Goal: Task Accomplishment & Management: Complete application form

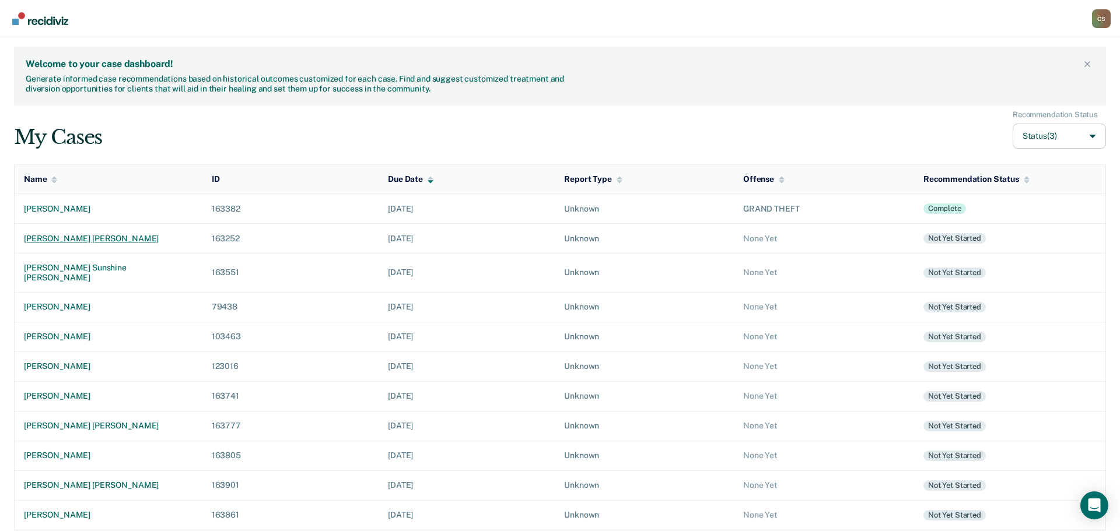
click at [82, 240] on div "[PERSON_NAME] [PERSON_NAME]" at bounding box center [108, 239] width 169 height 10
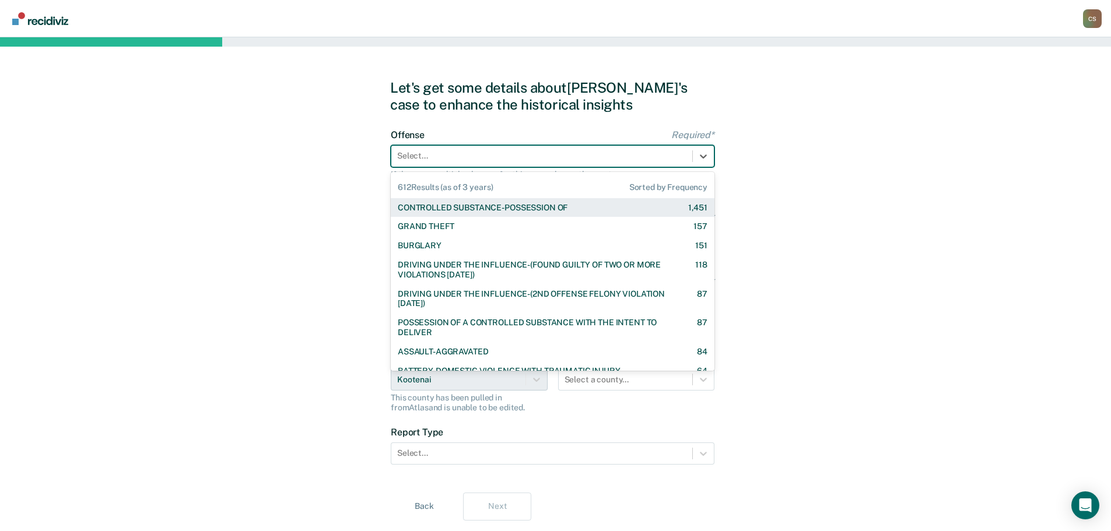
click at [506, 148] on div "Select..." at bounding box center [541, 156] width 301 height 17
click at [496, 207] on div "CONTROLLED SUBSTANCE-POSSESSION OF" at bounding box center [483, 208] width 170 height 10
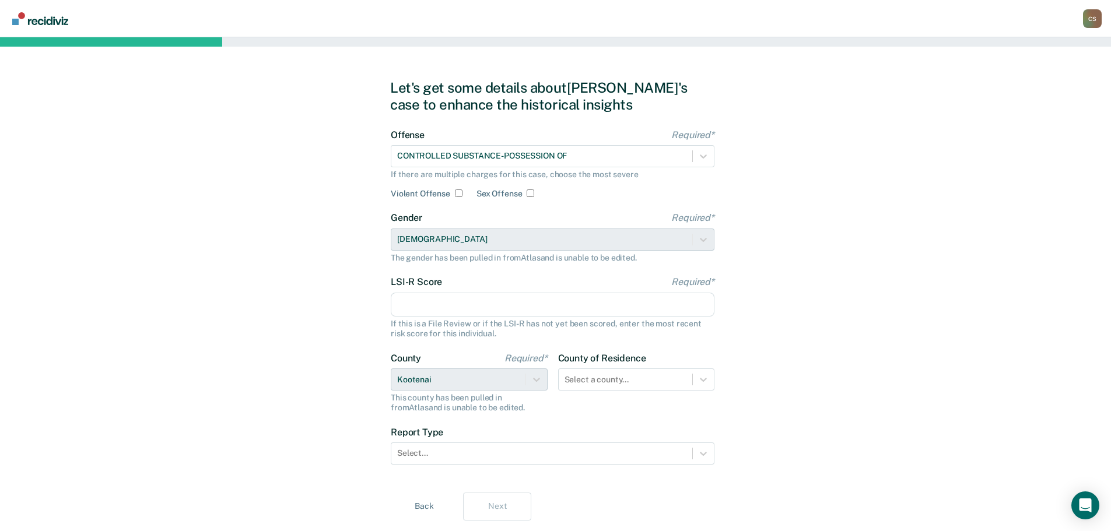
click at [494, 306] on input "LSI-R Score Required*" at bounding box center [553, 305] width 324 height 25
type input "24"
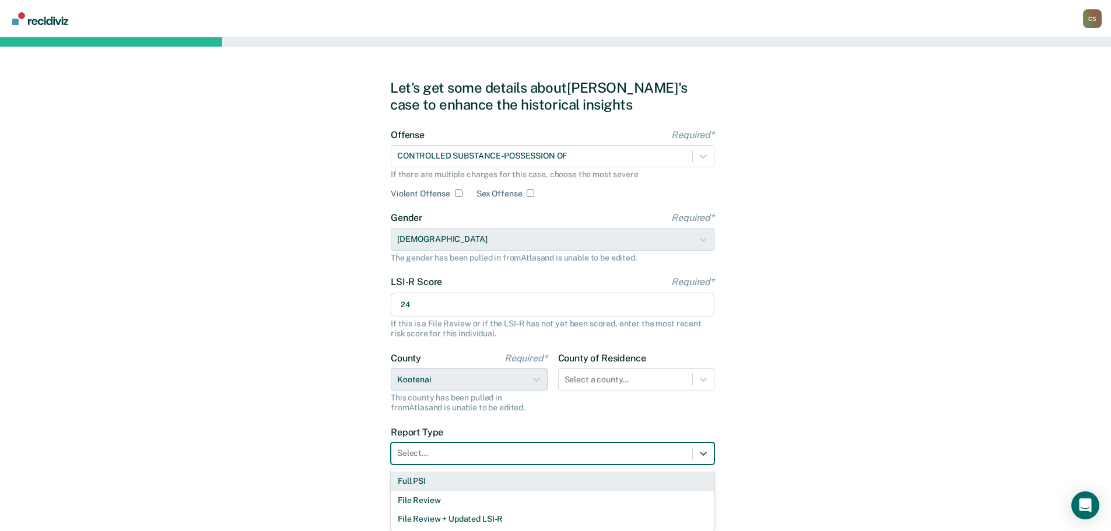
scroll to position [5, 0]
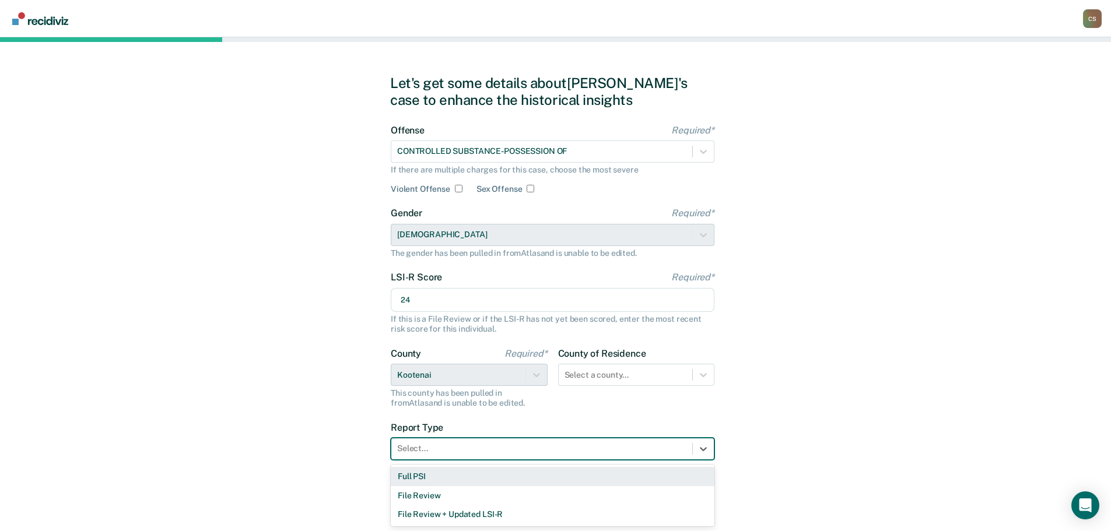
click at [540, 453] on div at bounding box center [541, 449] width 289 height 12
click at [475, 478] on div "Full PSI" at bounding box center [553, 476] width 324 height 19
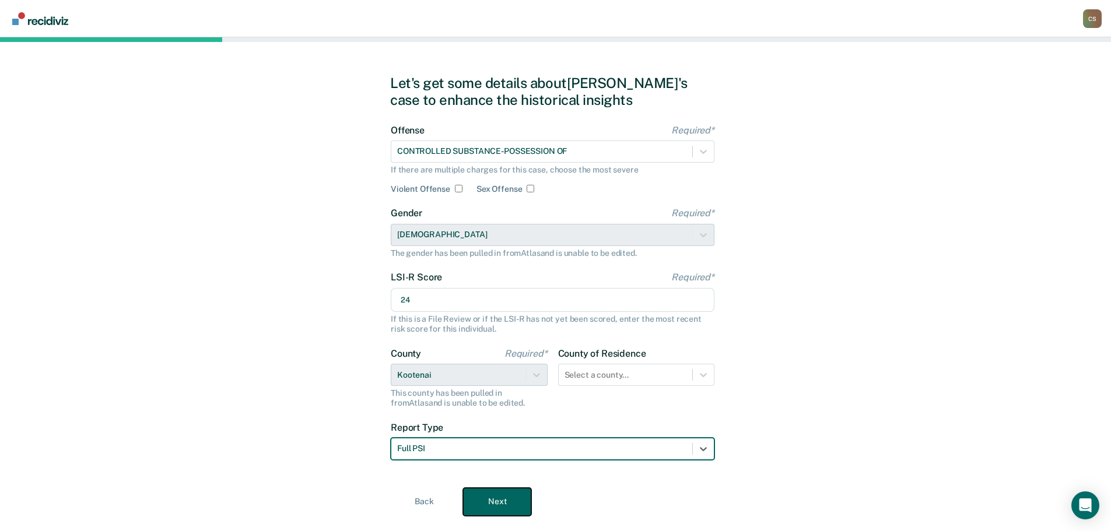
click at [491, 504] on button "Next" at bounding box center [497, 502] width 68 height 28
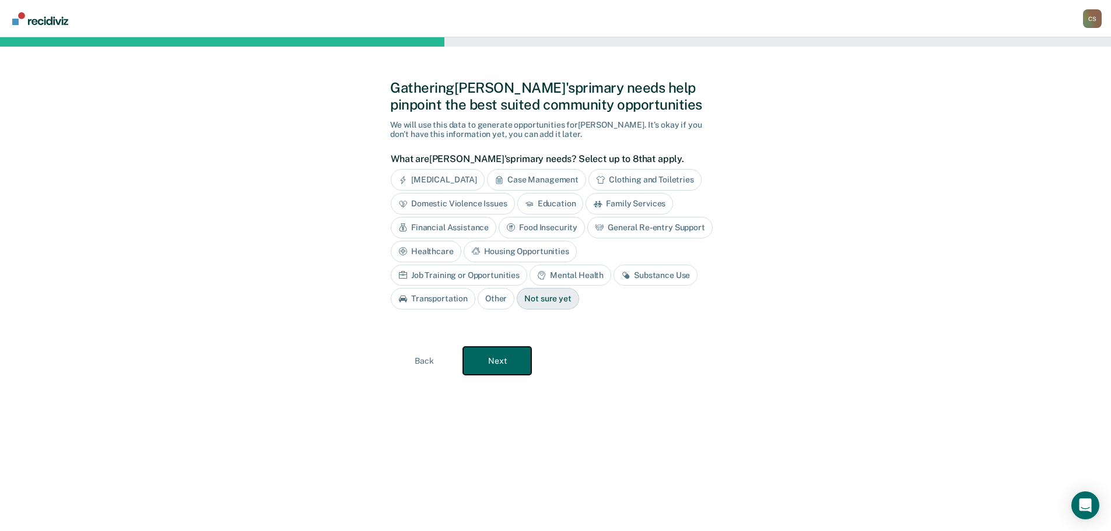
scroll to position [0, 0]
click at [527, 177] on div "Case Management" at bounding box center [541, 180] width 99 height 22
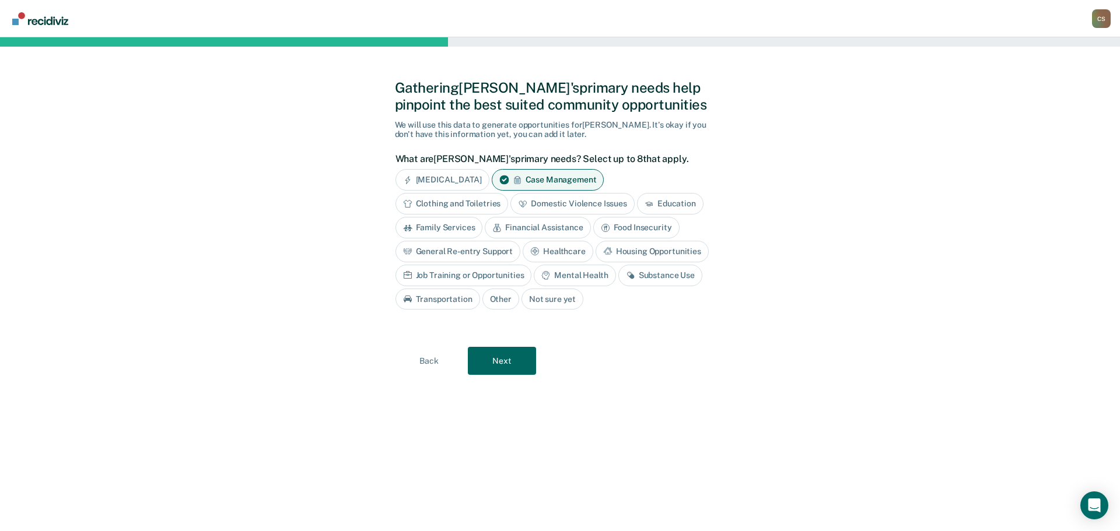
click at [618, 253] on div "Housing Opportunities" at bounding box center [652, 252] width 113 height 22
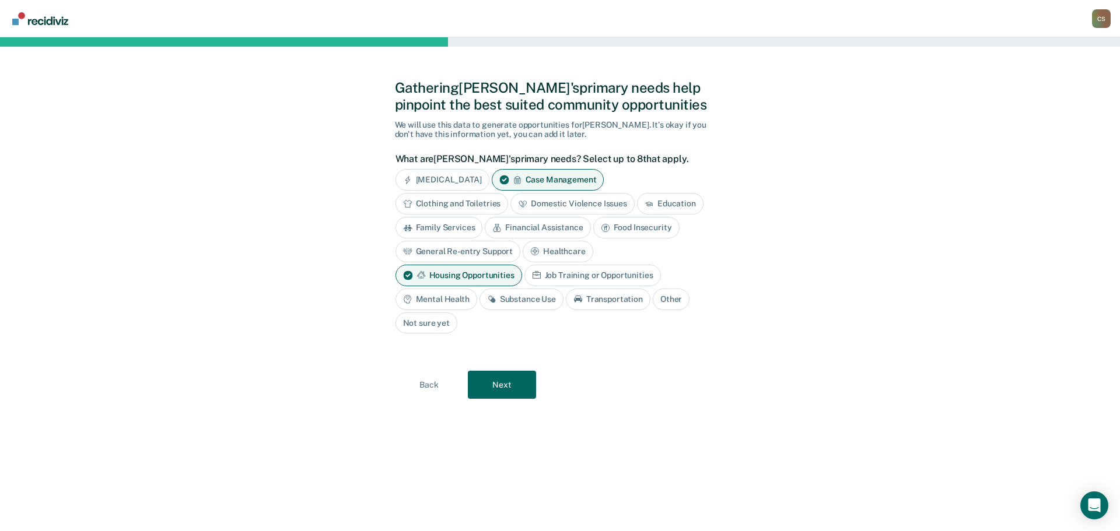
click at [590, 274] on div "Job Training or Opportunities" at bounding box center [592, 276] width 137 height 22
click at [452, 297] on div "Mental Health" at bounding box center [437, 300] width 82 height 22
click at [520, 299] on div "Substance Use" at bounding box center [535, 300] width 84 height 22
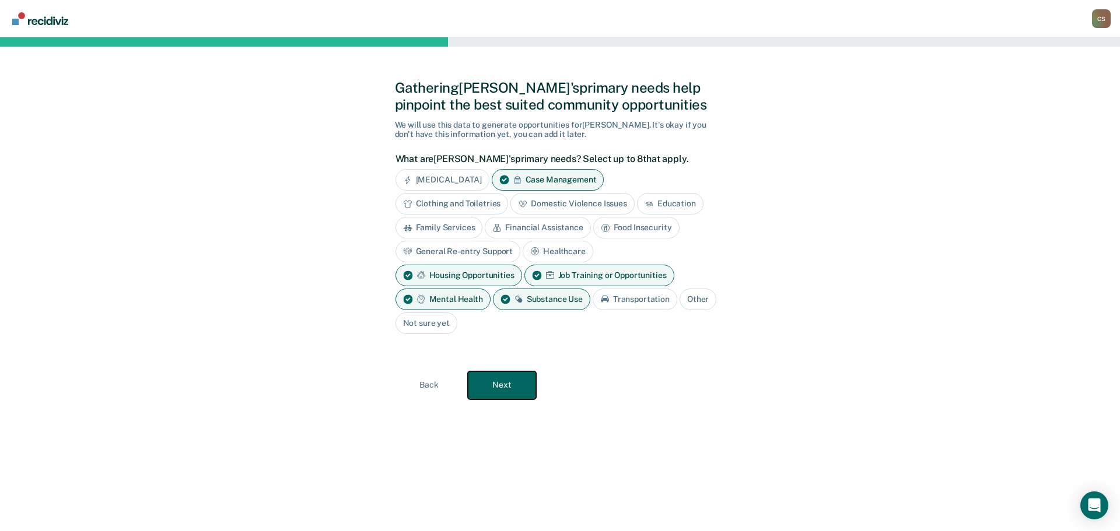
click at [501, 388] on button "Next" at bounding box center [502, 386] width 68 height 28
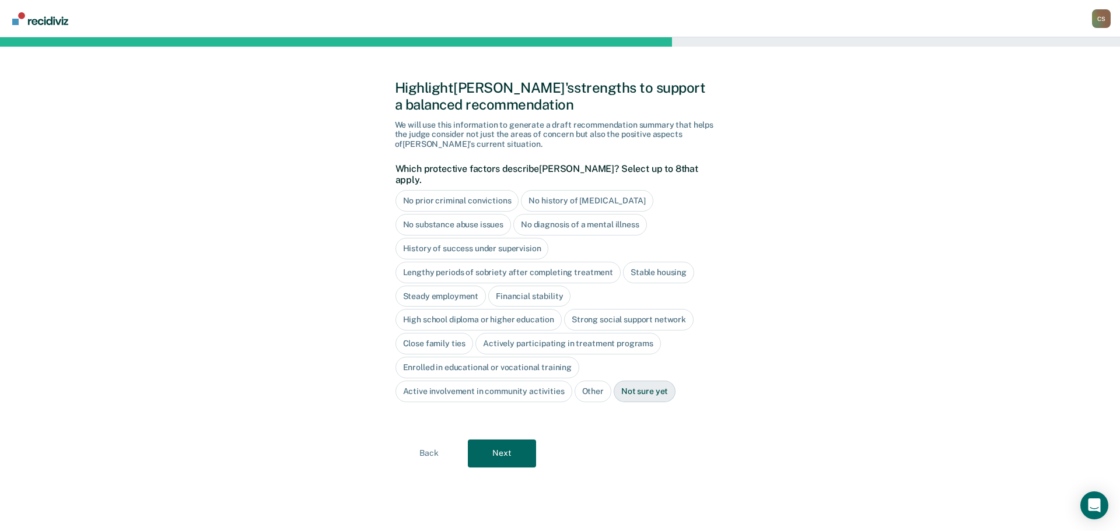
click at [550, 190] on div "No history of violent behavior" at bounding box center [587, 201] width 132 height 22
click at [490, 314] on div "High school diploma or higher education" at bounding box center [479, 321] width 167 height 22
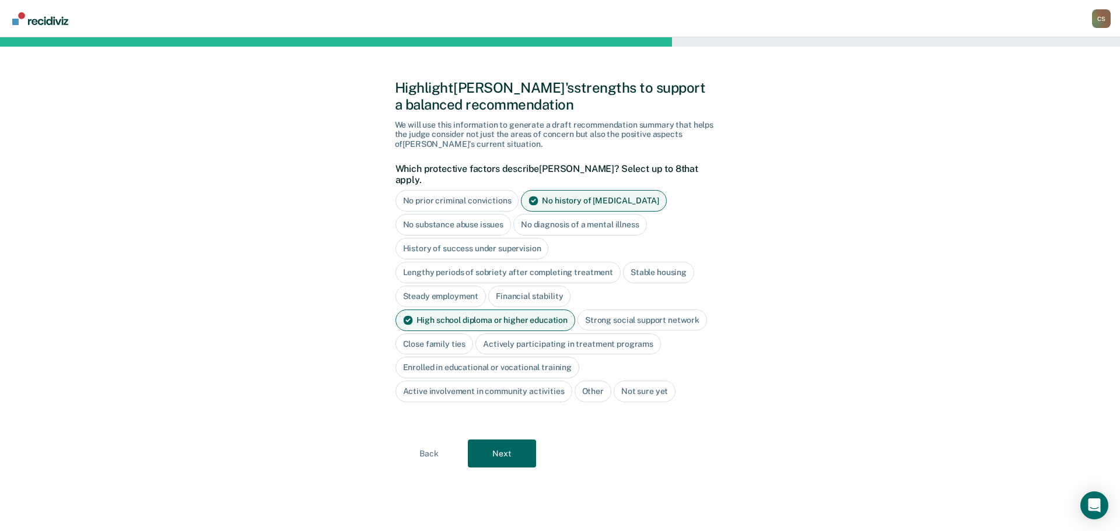
click at [496, 334] on div "Actively participating in treatment programs" at bounding box center [568, 345] width 186 height 22
click at [505, 443] on button "Next" at bounding box center [502, 454] width 68 height 28
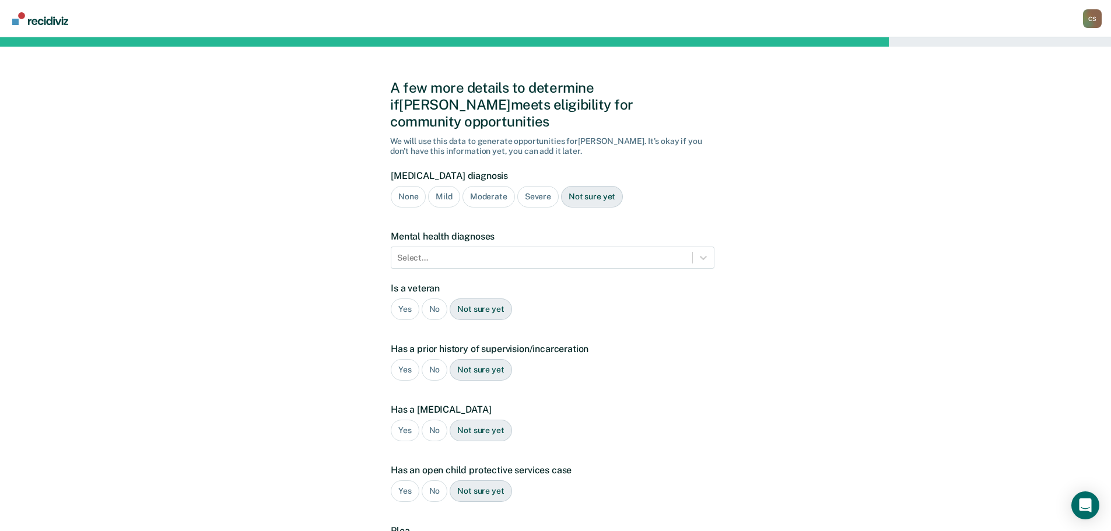
click at [534, 186] on div "Severe" at bounding box center [537, 197] width 41 height 22
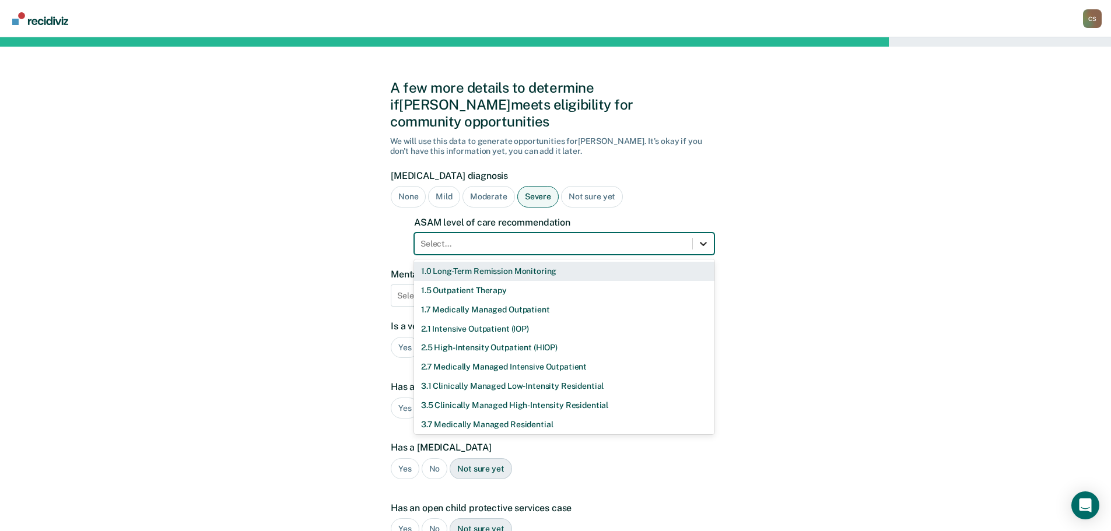
click at [705, 238] on icon at bounding box center [704, 244] width 12 height 12
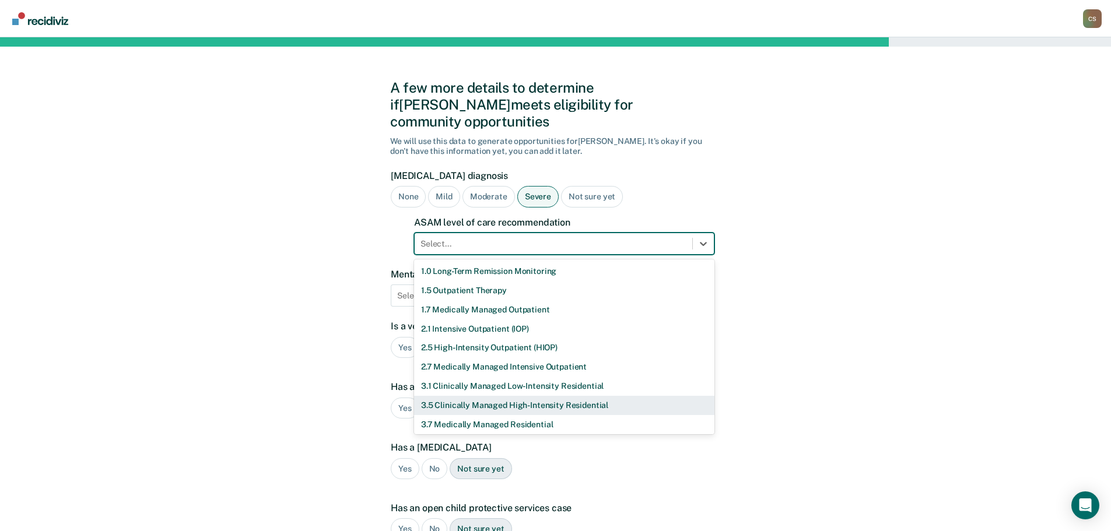
click at [576, 396] on div "3.5 Clinically Managed High-Intensity Residential" at bounding box center [564, 405] width 300 height 19
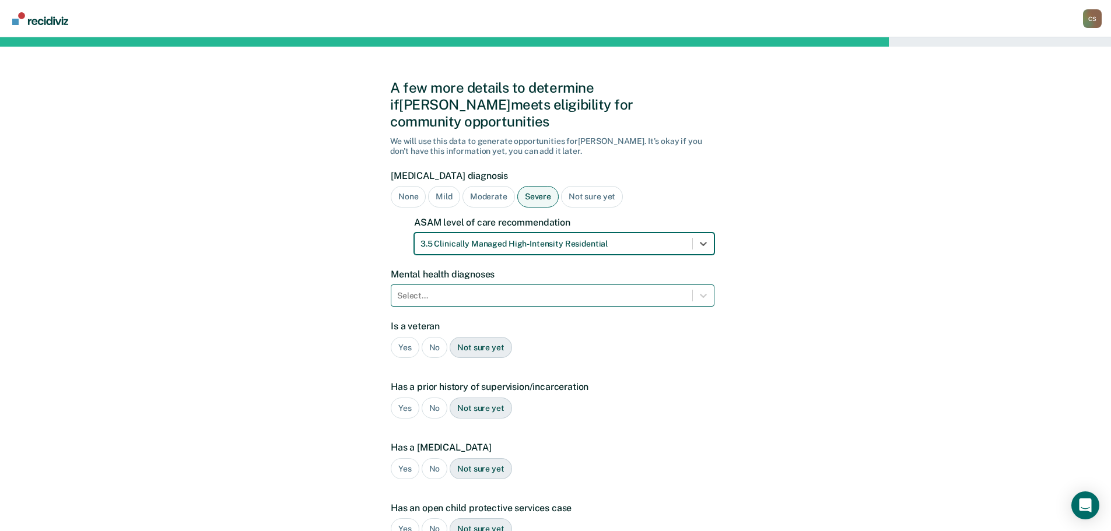
click at [545, 290] on div at bounding box center [541, 296] width 289 height 12
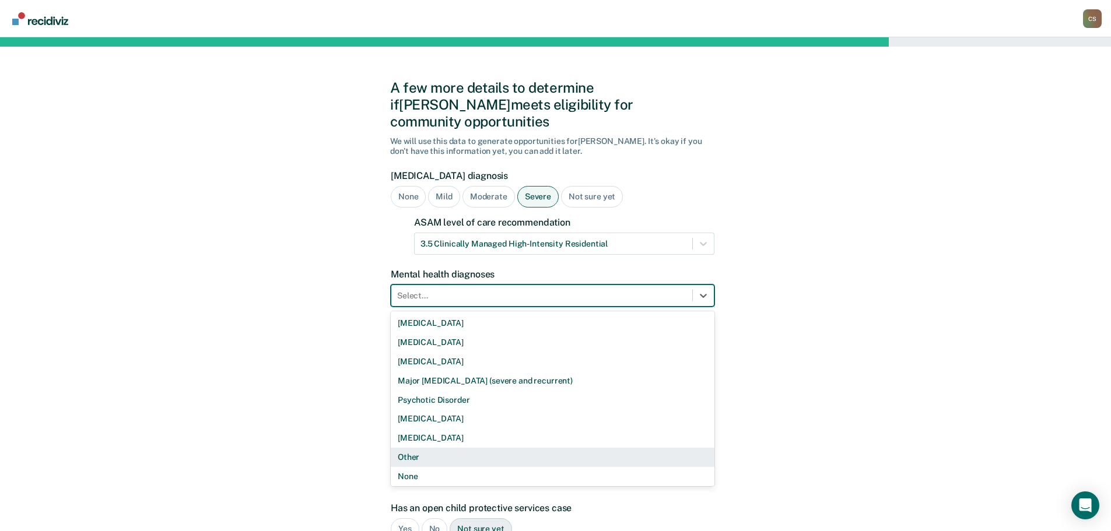
drag, startPoint x: 424, startPoint y: 442, endPoint x: 428, endPoint y: 447, distance: 7.0
click at [428, 448] on div "Other" at bounding box center [553, 457] width 324 height 19
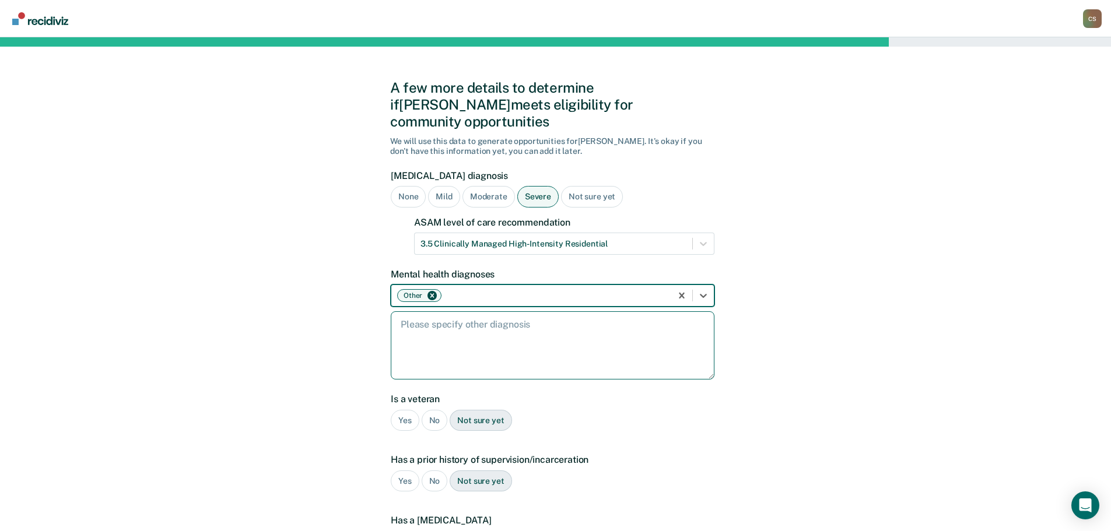
click at [445, 312] on textarea at bounding box center [553, 346] width 324 height 68
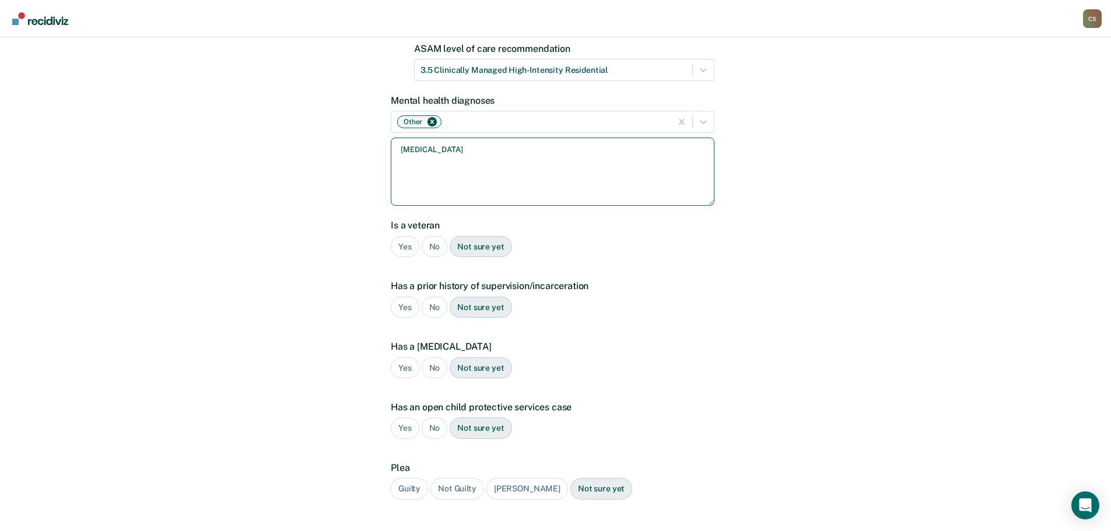
scroll to position [175, 0]
type textarea "ADHD"
click at [521, 112] on div "Other" at bounding box center [531, 121] width 280 height 18
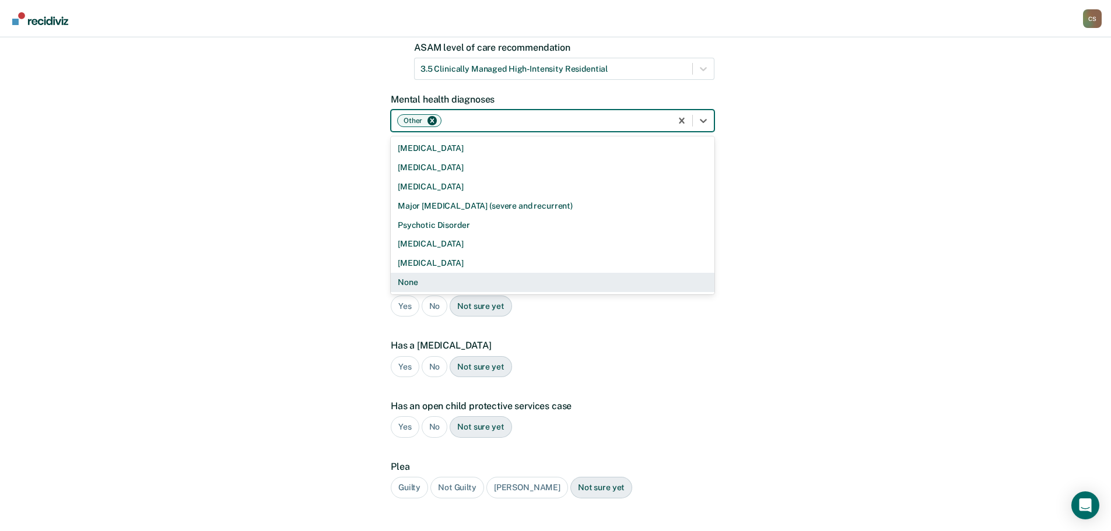
click at [431, 296] on div "No" at bounding box center [435, 307] width 26 height 22
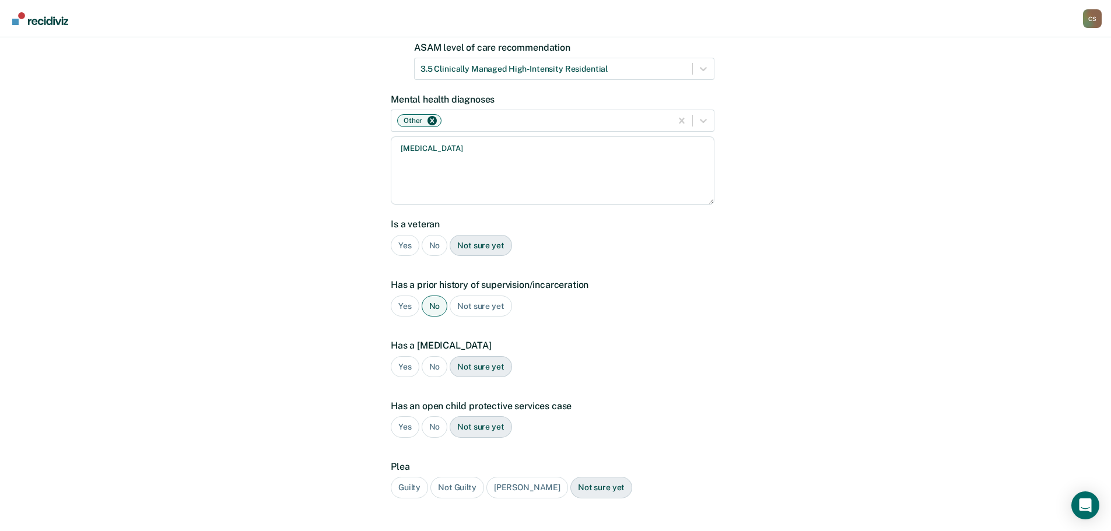
click at [433, 235] on div "No" at bounding box center [435, 246] width 26 height 22
click at [400, 296] on div "Yes" at bounding box center [405, 307] width 29 height 22
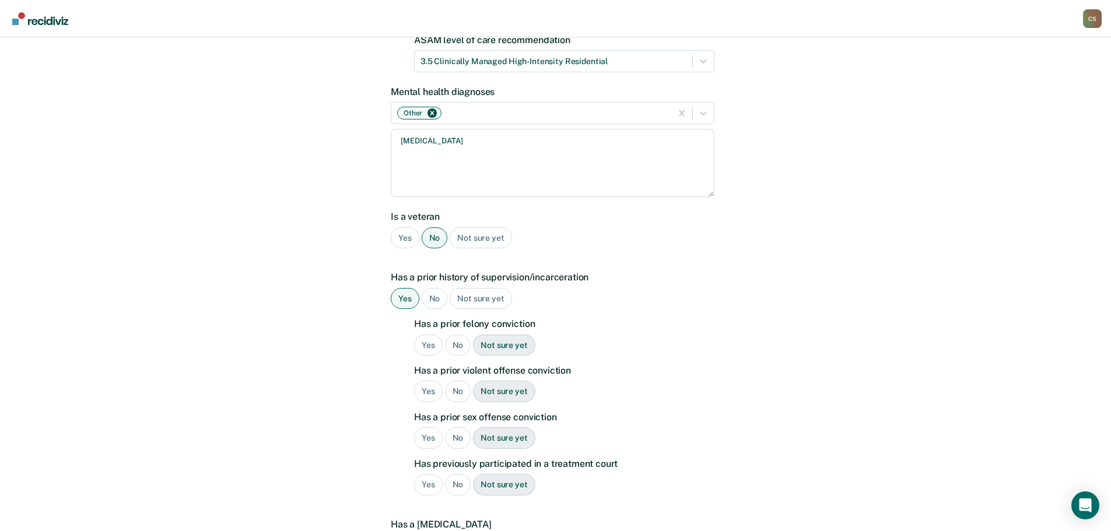
scroll to position [233, 0]
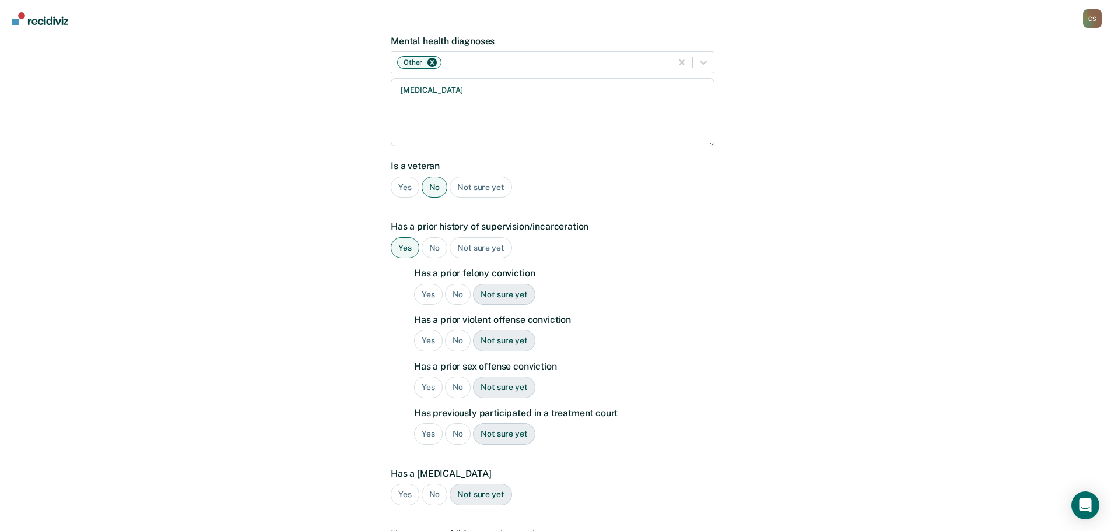
click at [428, 284] on div "Yes" at bounding box center [428, 295] width 29 height 22
click at [457, 330] on div "No" at bounding box center [458, 341] width 26 height 22
click at [454, 377] on div "No" at bounding box center [458, 388] width 26 height 22
click at [461, 424] on div "No" at bounding box center [458, 435] width 26 height 22
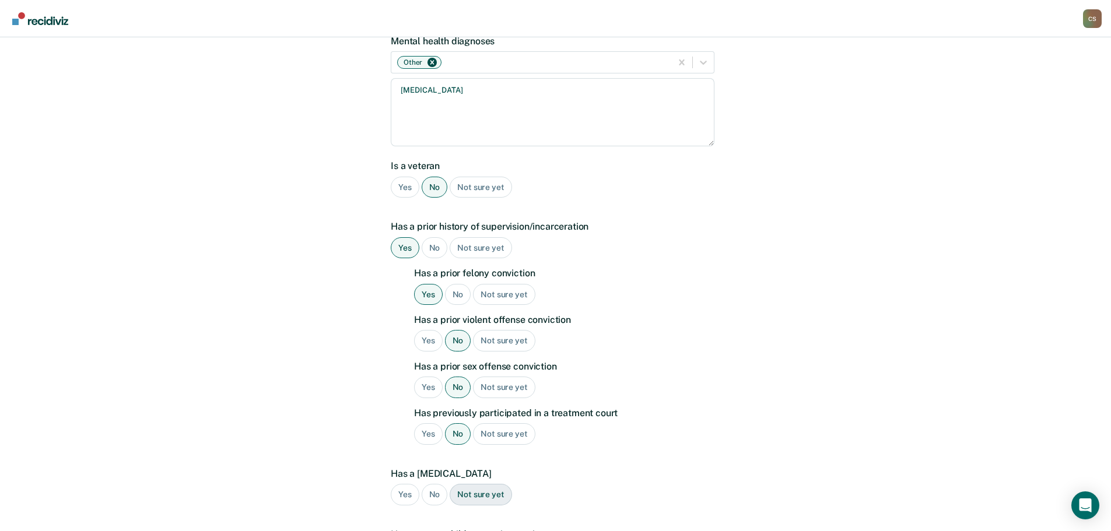
click at [436, 484] on div "No" at bounding box center [435, 495] width 26 height 22
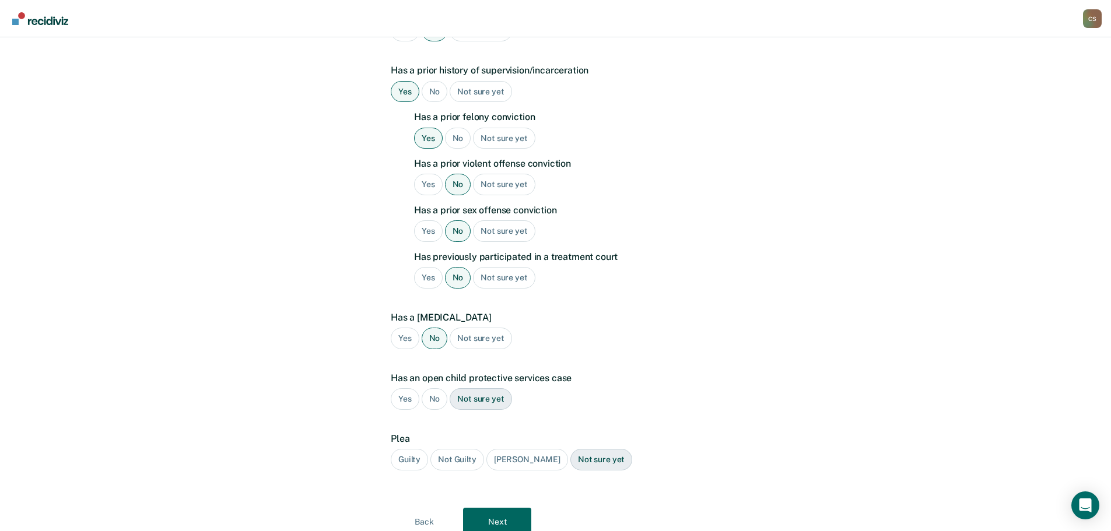
scroll to position [419, 0]
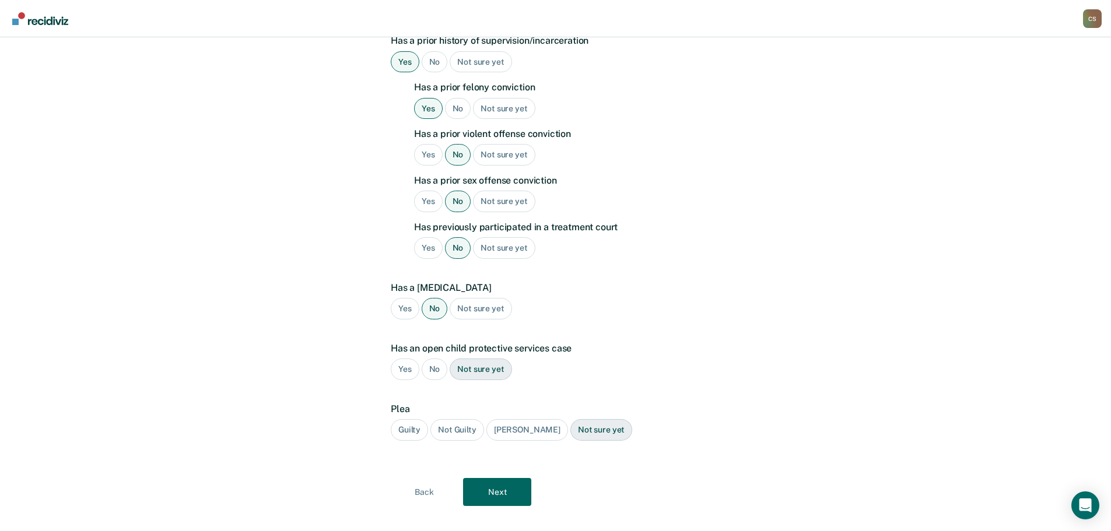
click at [433, 359] on div "No" at bounding box center [435, 370] width 26 height 22
click at [414, 419] on div "Guilty" at bounding box center [409, 430] width 37 height 22
click at [494, 478] on button "Next" at bounding box center [497, 492] width 68 height 28
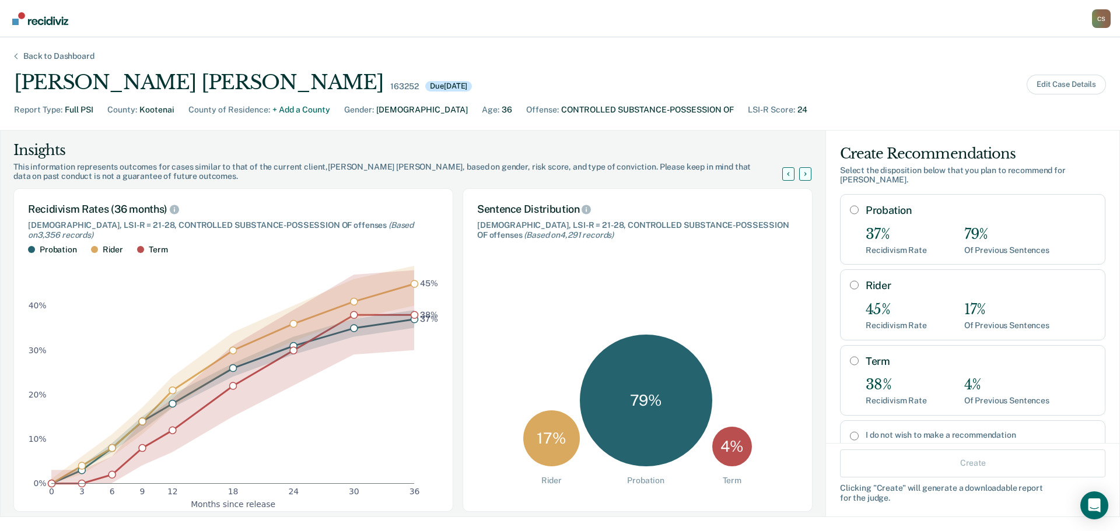
click at [866, 210] on div "Probation 37% Recidivism Rate 79% Of Previous Sentences" at bounding box center [981, 229] width 230 height 51
radio input "true"
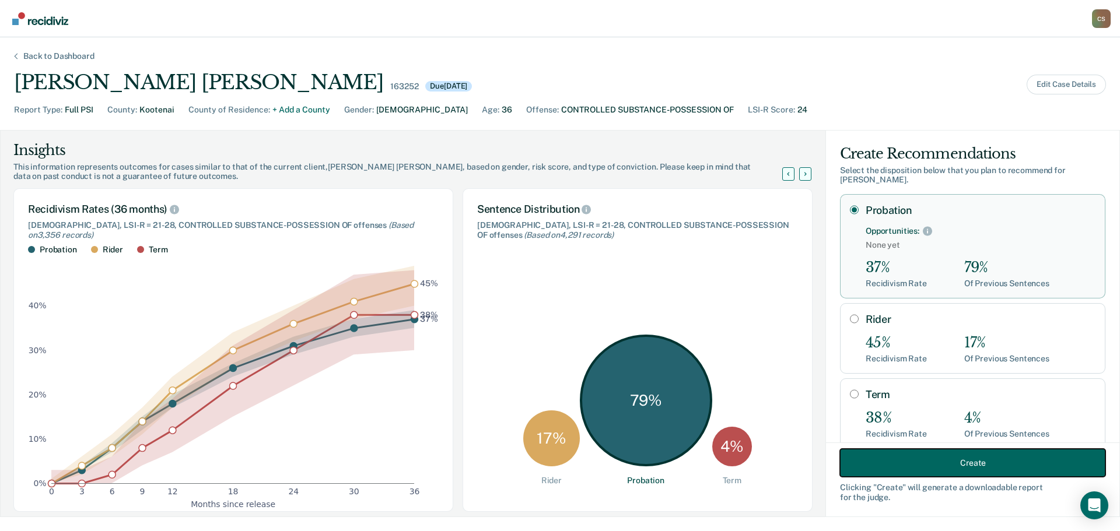
click at [863, 460] on button "Create" at bounding box center [972, 463] width 265 height 28
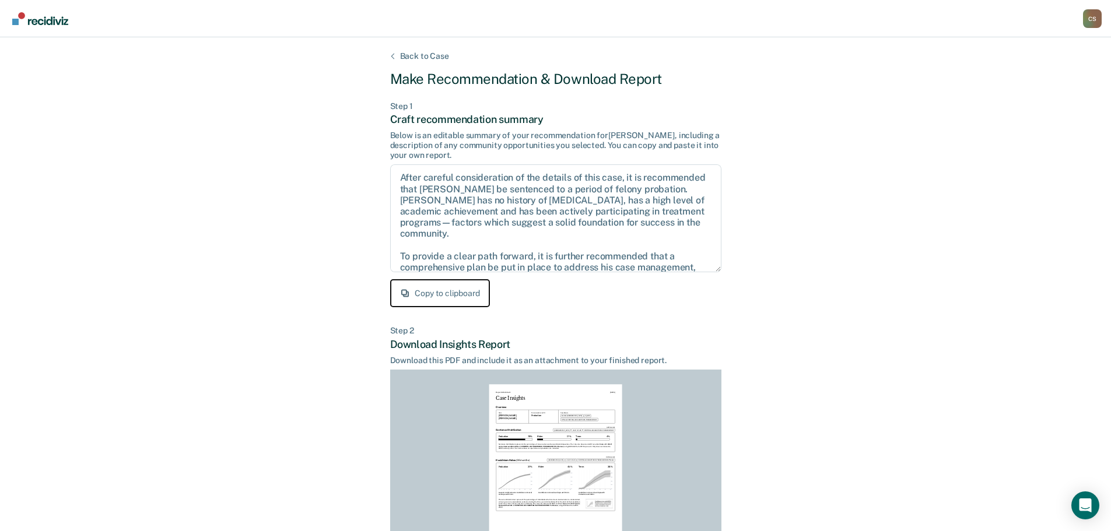
click at [453, 295] on button "Copy to clipboard" at bounding box center [440, 293] width 100 height 28
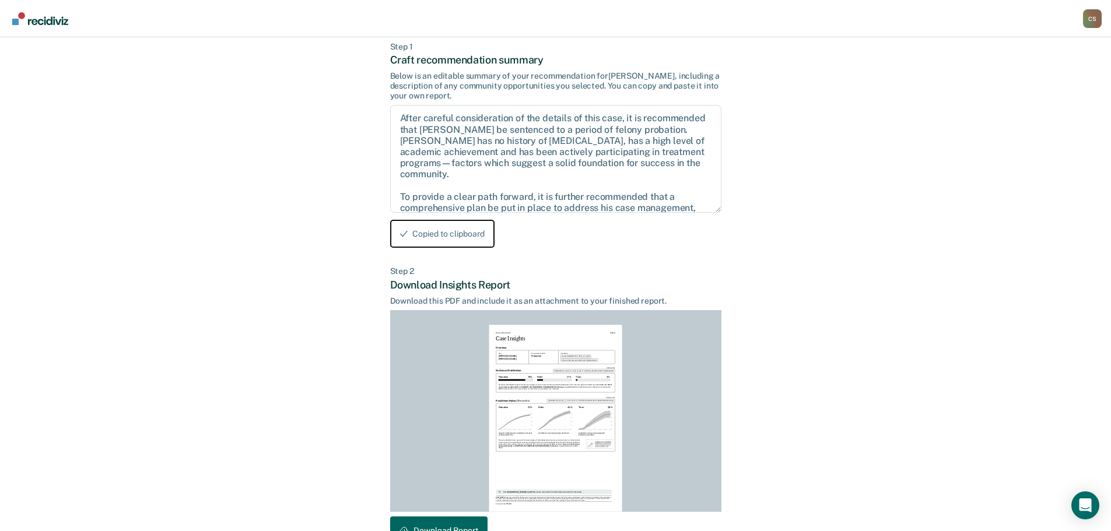
scroll to position [134, 0]
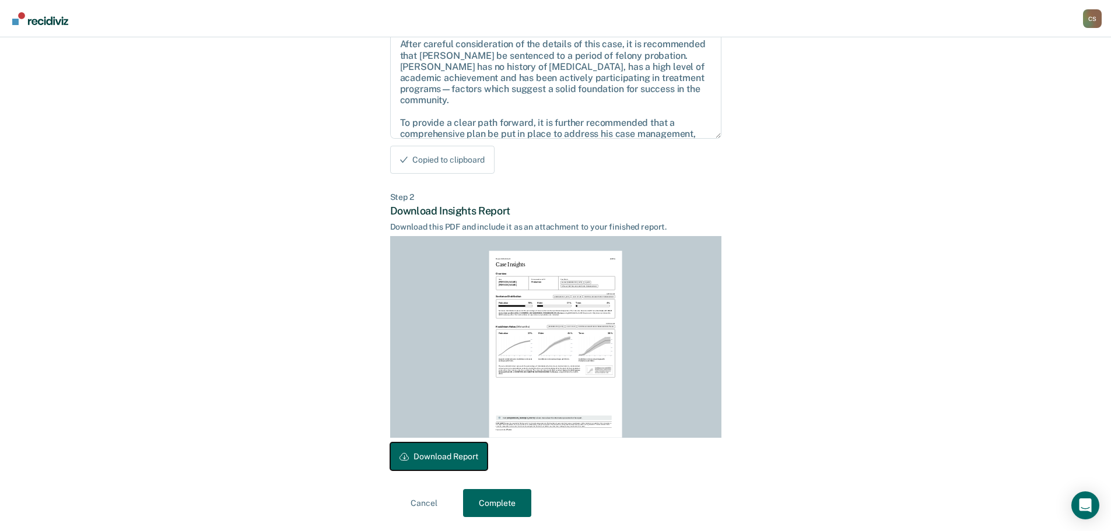
click at [447, 457] on button "Download Report" at bounding box center [438, 457] width 97 height 28
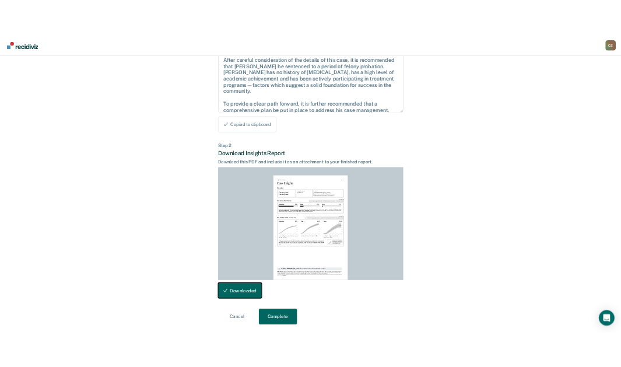
scroll to position [0, 0]
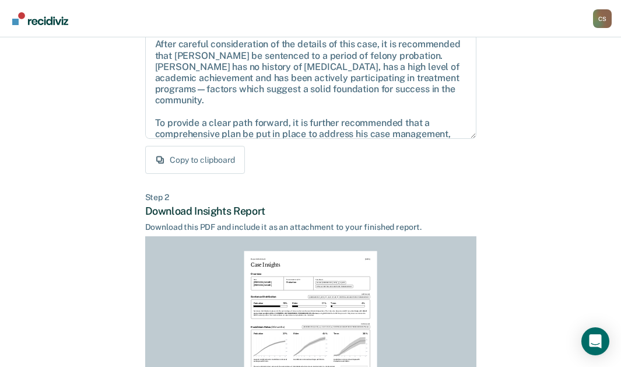
click at [523, 296] on div "Back to Case Make Recommendation & Download Report Step 1 Craft recommendation …" at bounding box center [310, 218] width 621 height 628
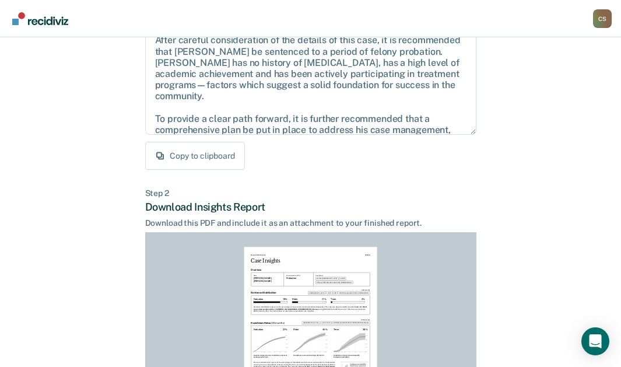
scroll to position [298, 0]
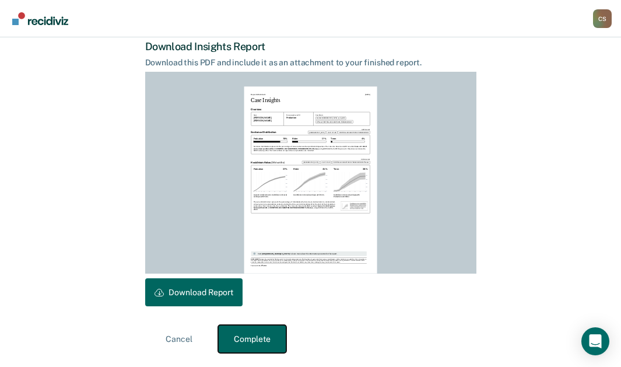
click at [257, 334] on button "Complete" at bounding box center [252, 339] width 68 height 28
